Goal: Information Seeking & Learning: Learn about a topic

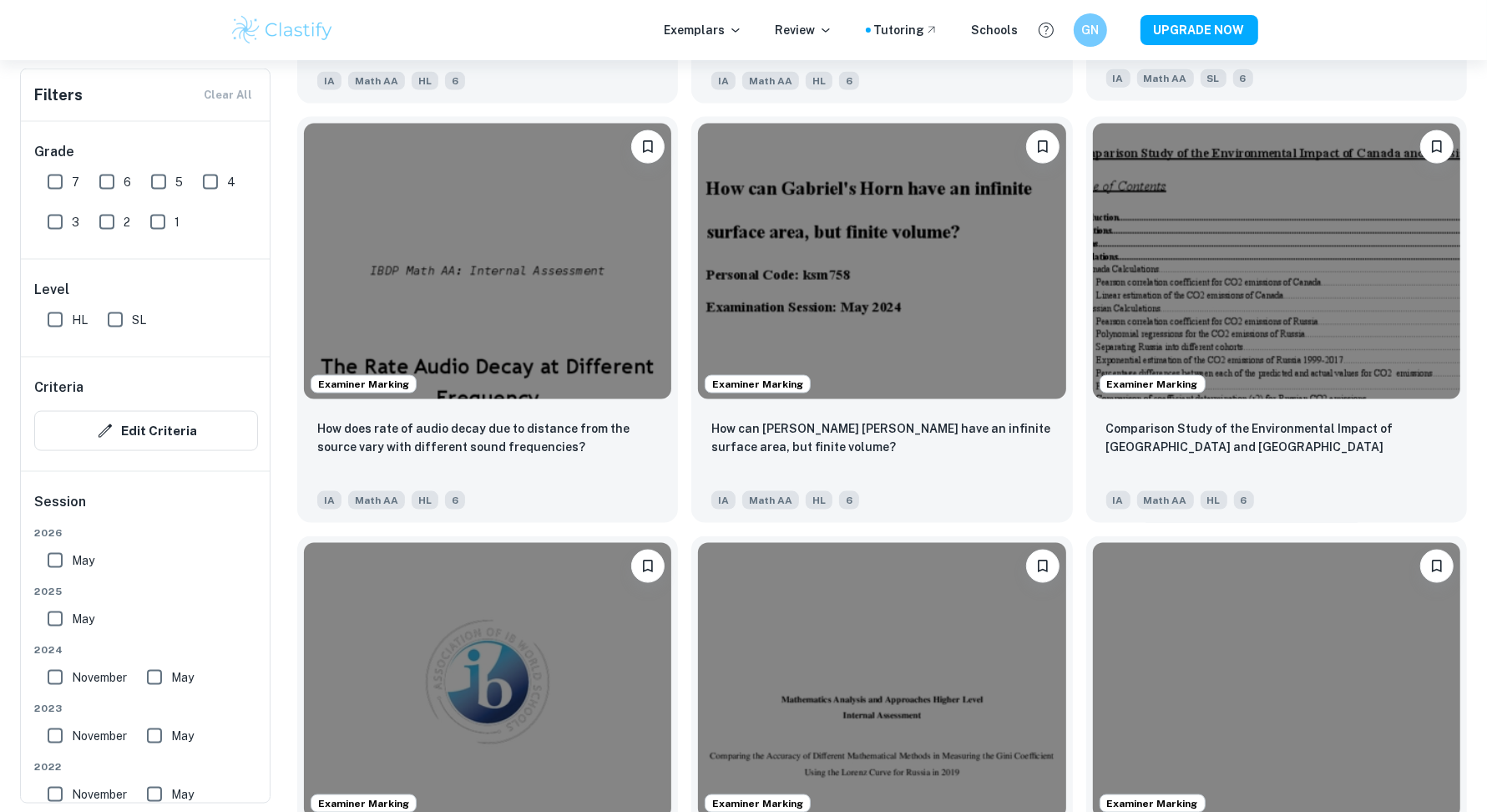
scroll to position [1860, 0]
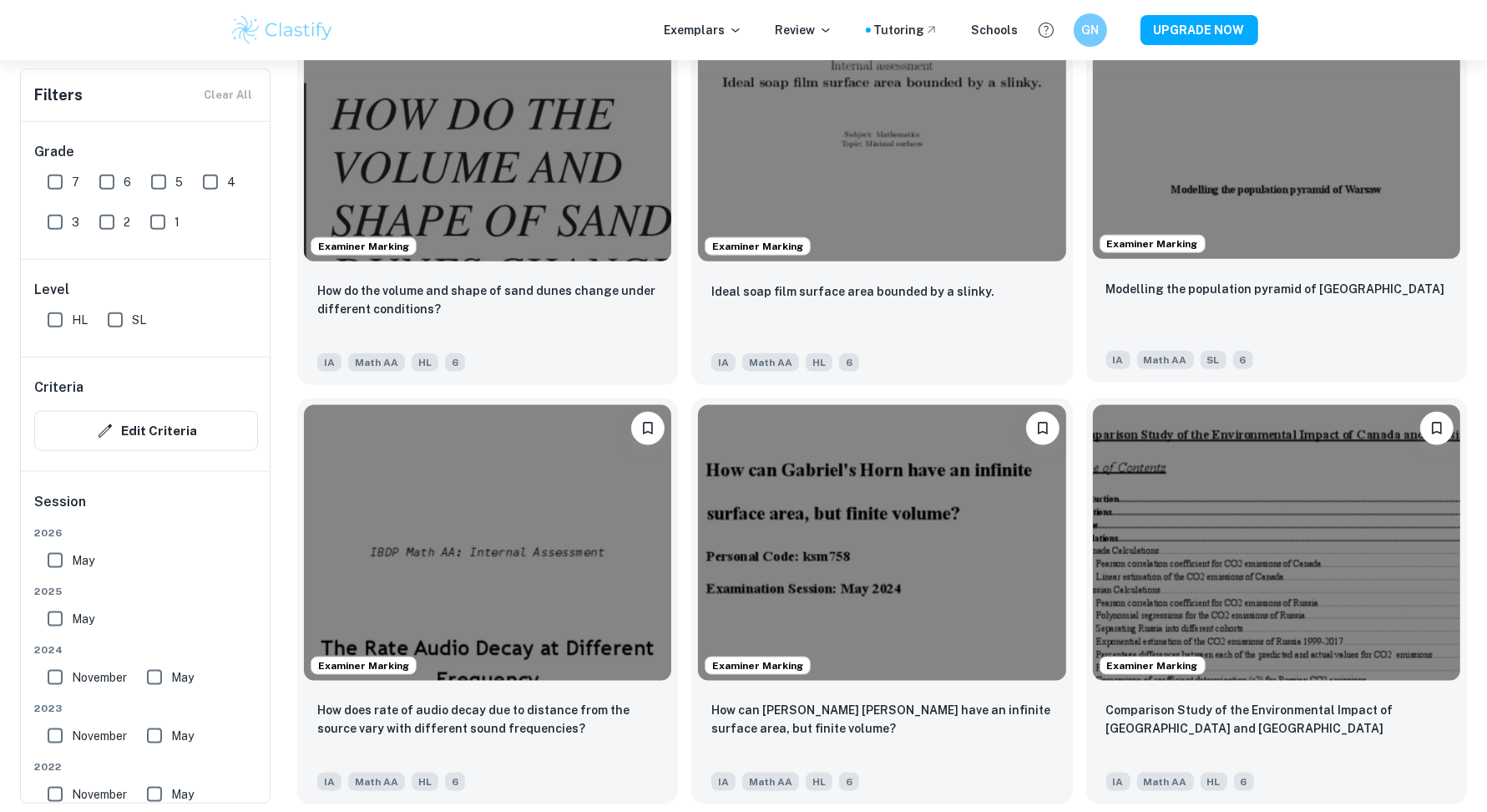
click at [1258, 189] on img at bounding box center [1276, 121] width 367 height 276
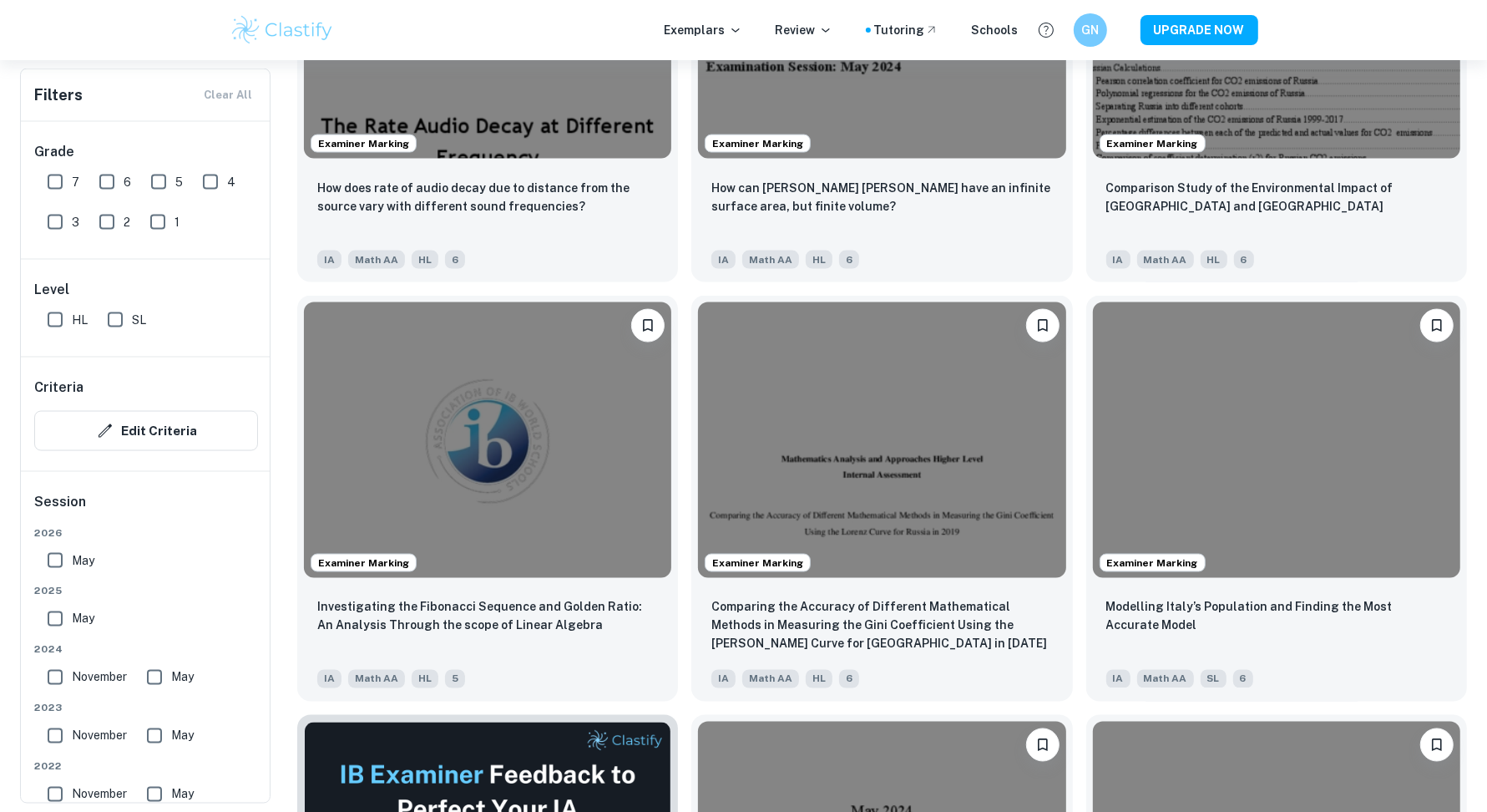
scroll to position [2385, 0]
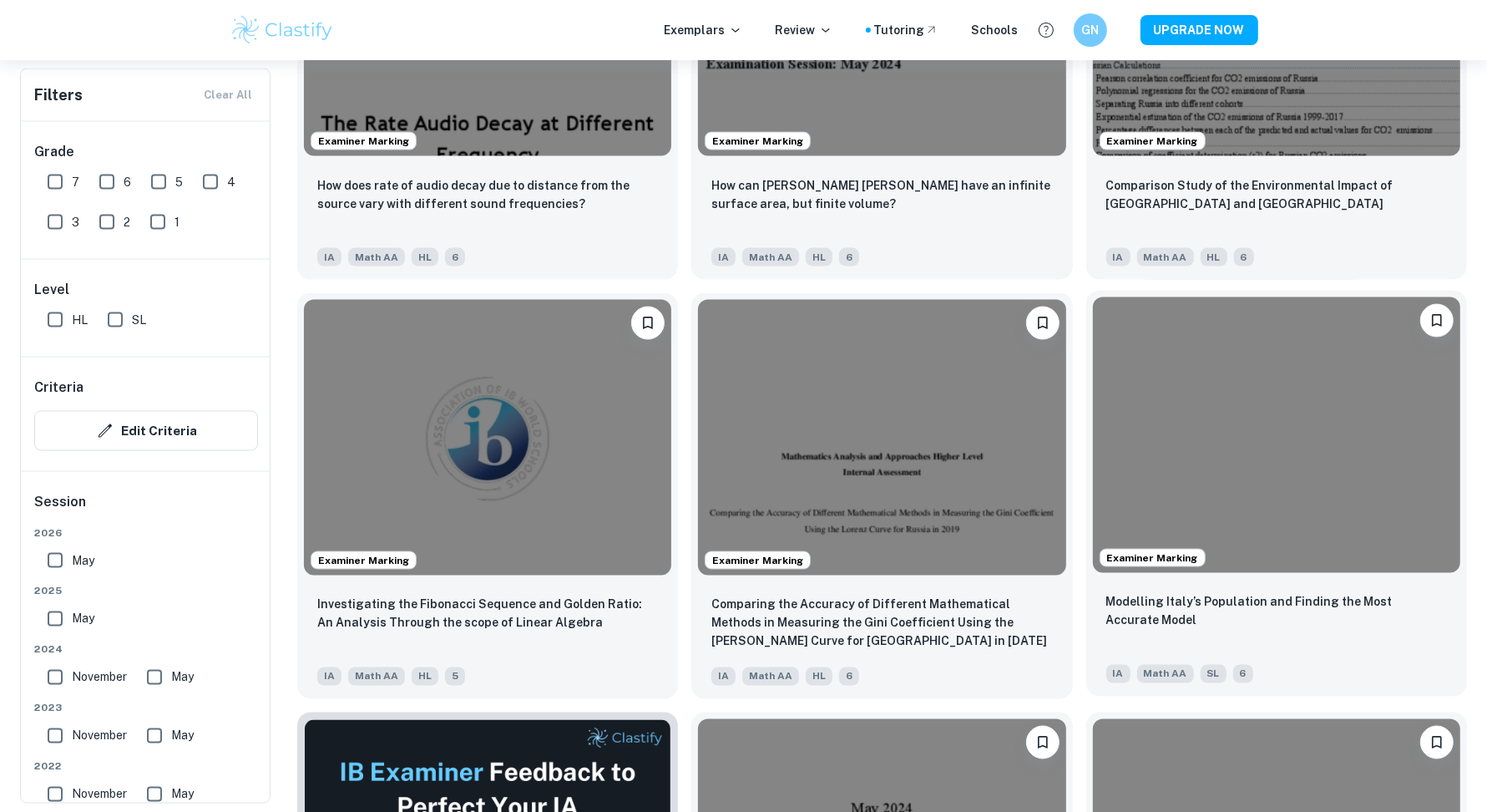
click at [1341, 346] on img at bounding box center [1276, 435] width 367 height 276
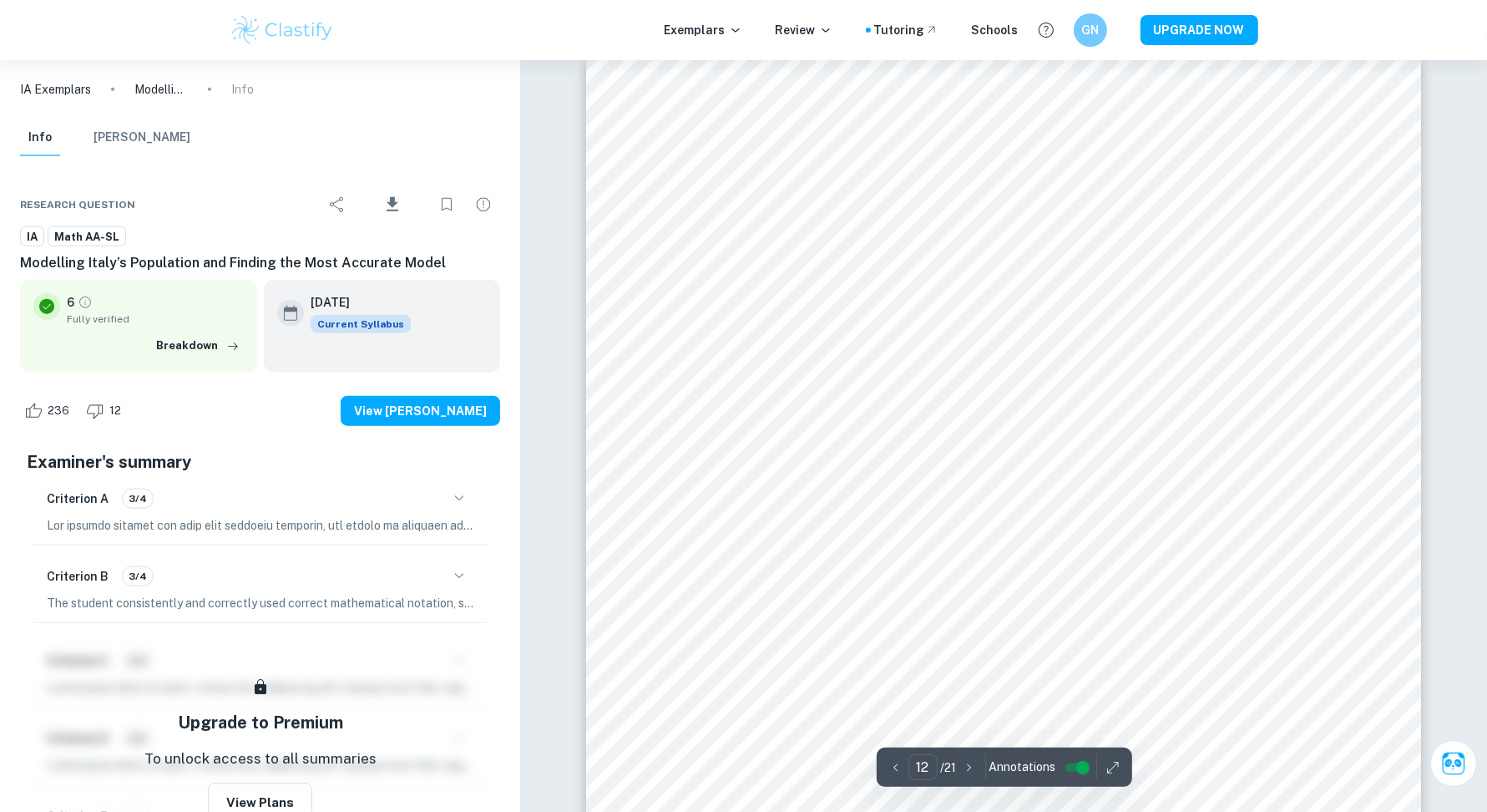
scroll to position [13503, 0]
type input "13"
